Goal: Obtain resource: Obtain resource

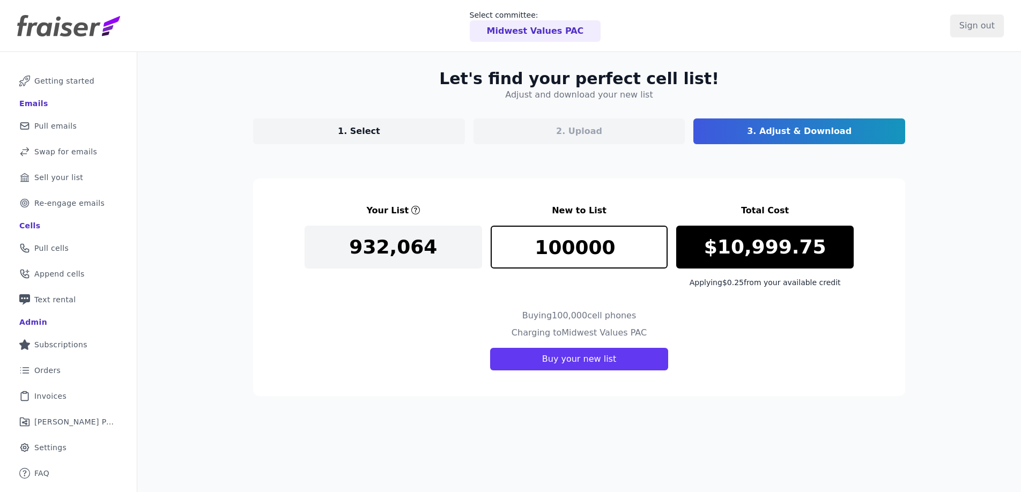
click at [238, 124] on div "Let's find your perfect cell list! Adjust and download your new list 1. Select …" at bounding box center [579, 232] width 686 height 361
click at [278, 133] on link "1. Select" at bounding box center [359, 131] width 212 height 26
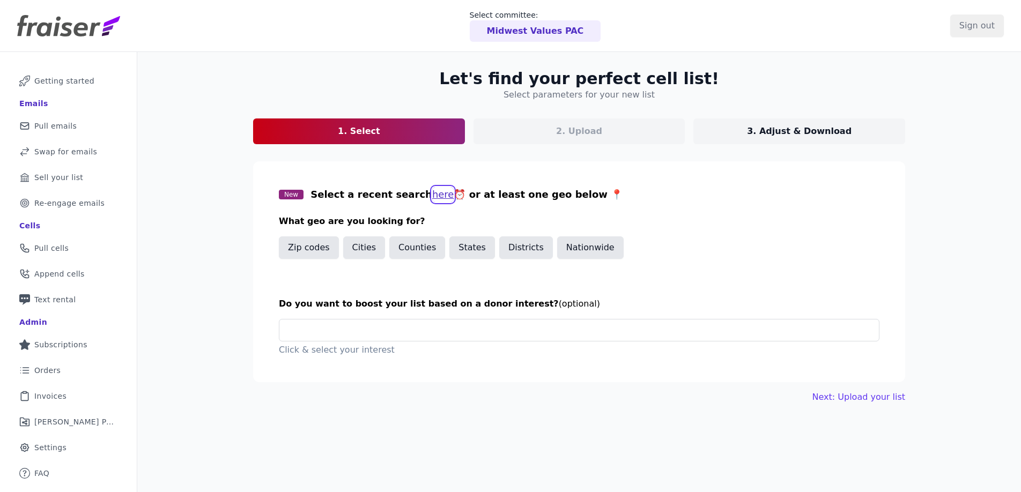
click at [432, 193] on button "here" at bounding box center [443, 194] width 22 height 15
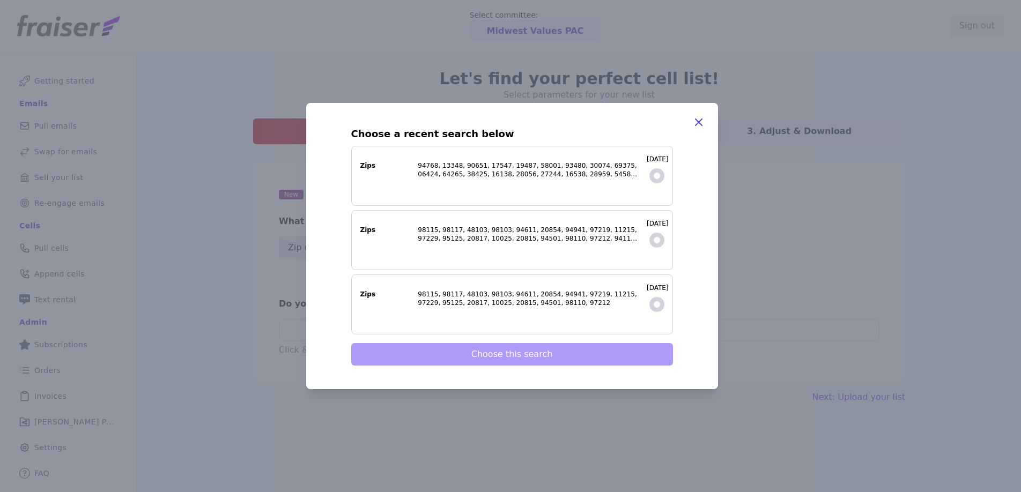
click at [418, 193] on label "[DATE] Zips" at bounding box center [512, 176] width 322 height 60
click at [0, 0] on input "[DATE] Zips" at bounding box center [0, 0] width 0 height 0
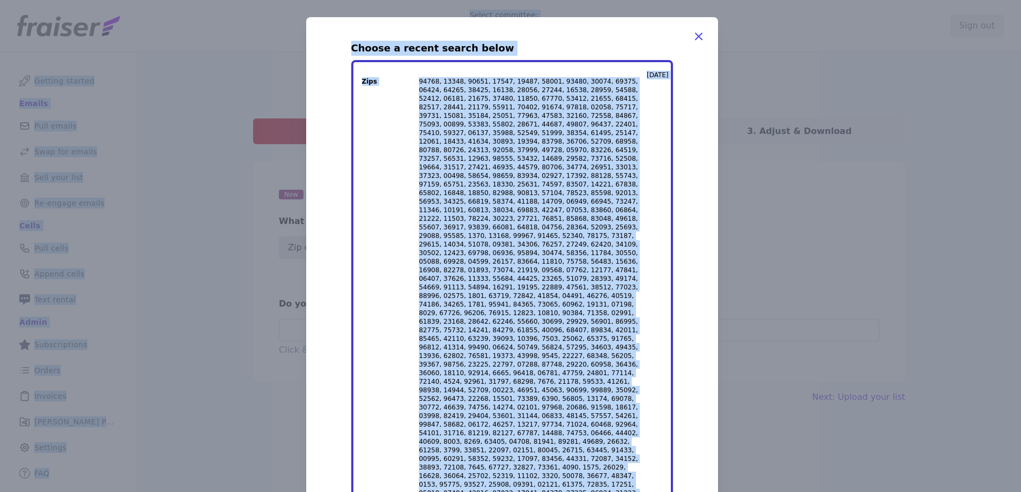
drag, startPoint x: 597, startPoint y: 281, endPoint x: 413, endPoint y: 85, distance: 268.9
copy dl "98115, 98117, 48103, 98103, 94611, 20854, 94941, 97219, 11215, 97229, 95125, 20…"
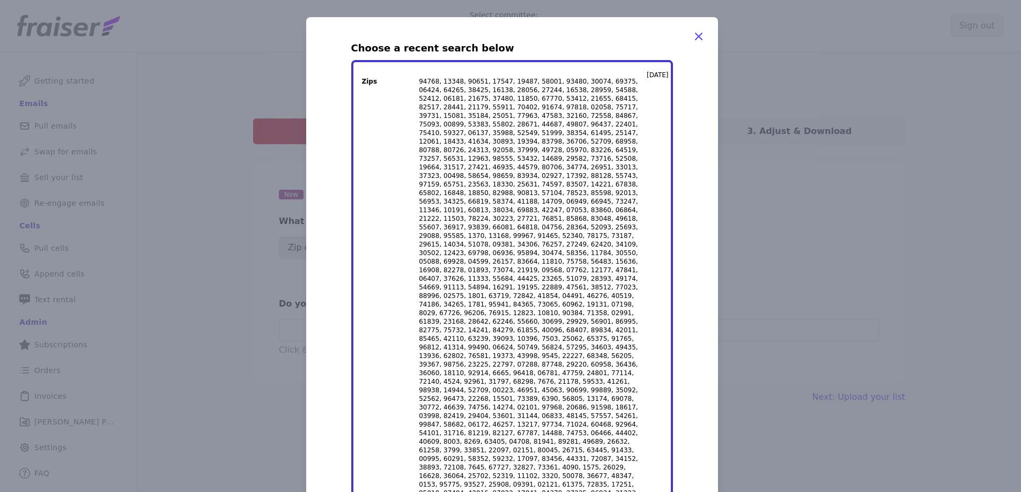
click at [695, 34] on icon "button" at bounding box center [698, 36] width 6 height 6
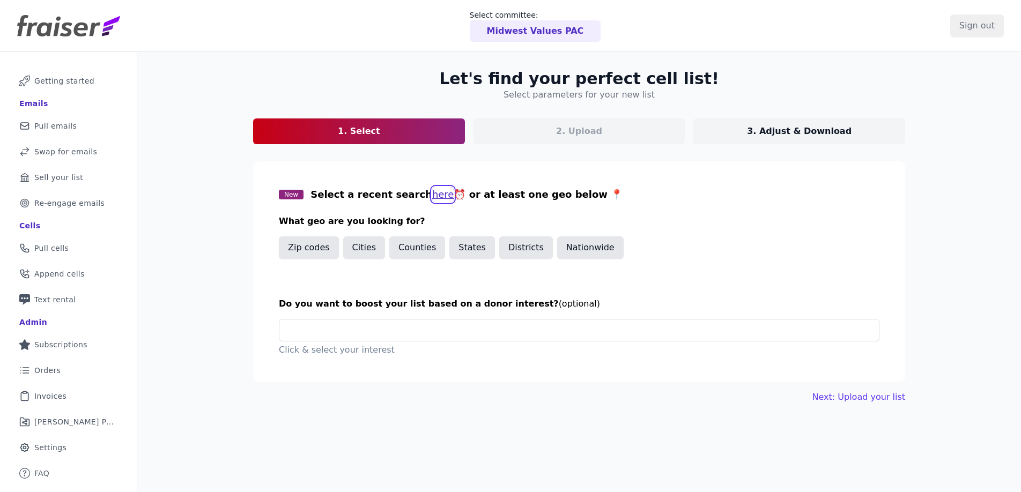
click at [432, 194] on button "here" at bounding box center [443, 194] width 22 height 15
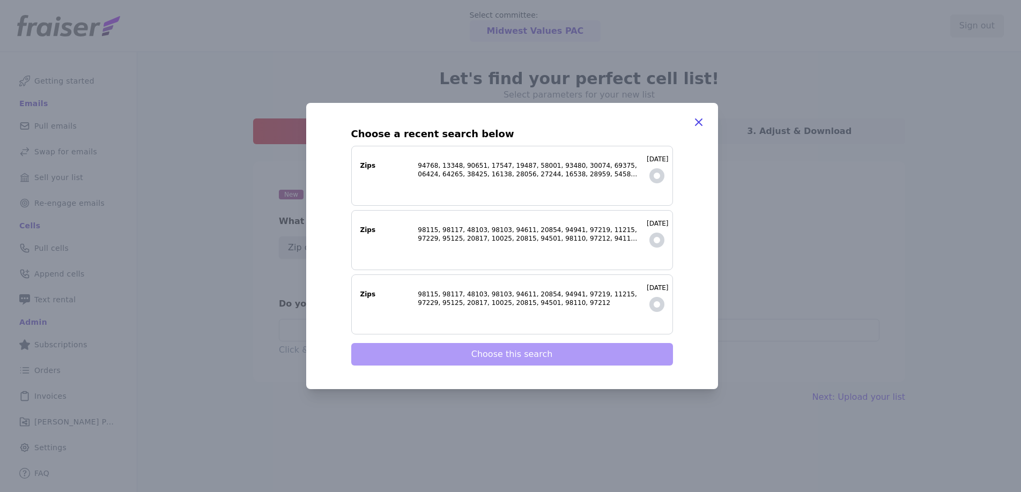
click at [650, 175] on span at bounding box center [656, 175] width 15 height 15
